Goal: Navigation & Orientation: Find specific page/section

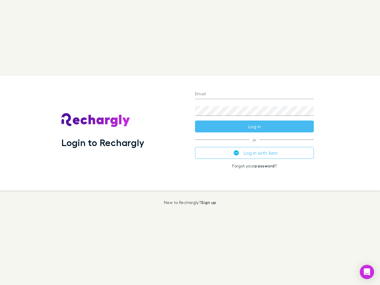
click at [190, 143] on div "Login to Rechargly" at bounding box center [124, 132] width 134 height 115
click at [255, 94] on input "Email" at bounding box center [254, 95] width 119 height 10
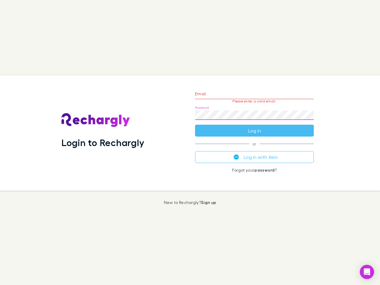
click at [255, 127] on form "Email Please enter a valid email. Password Log in" at bounding box center [254, 111] width 119 height 52
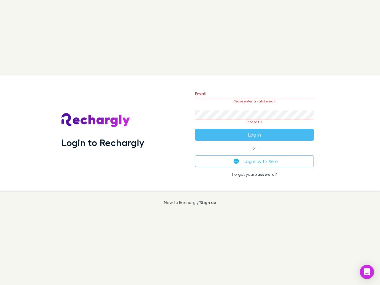
click at [255, 153] on div "Email Please enter a valid email. Password Please fill Log in or Log in with Xe…" at bounding box center [254, 132] width 128 height 115
click at [367, 272] on icon "Open Intercom Messenger" at bounding box center [367, 272] width 6 height 7
